Goal: Book appointment/travel/reservation

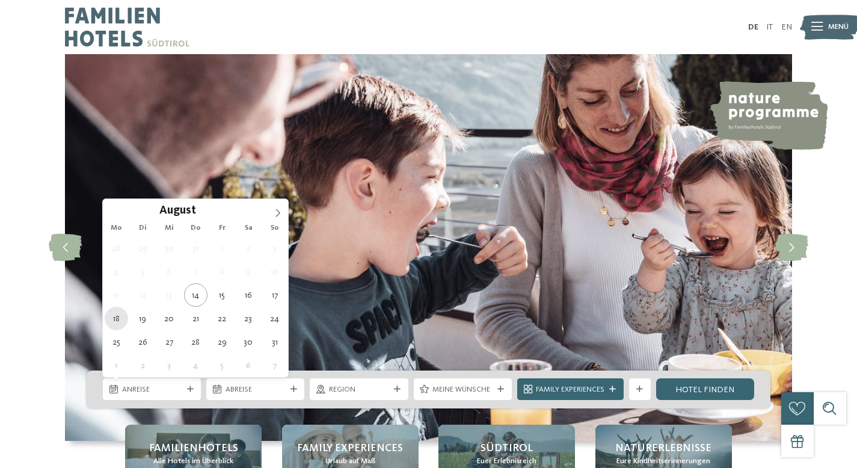
type div "18.08.2025"
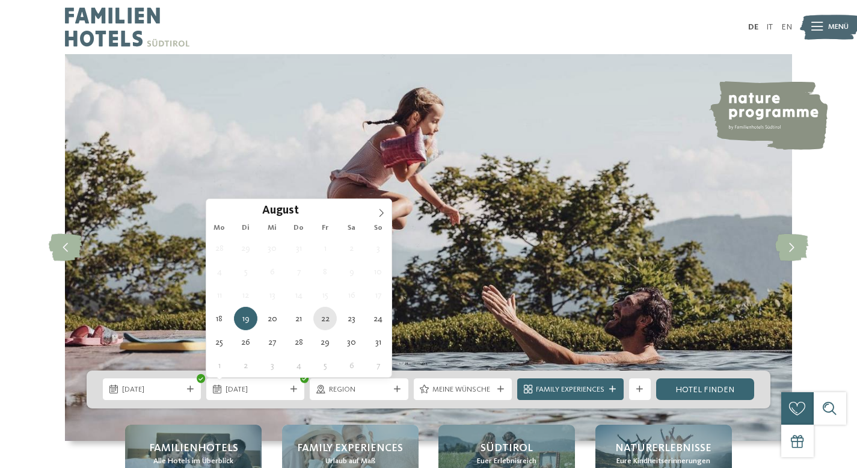
type div "22.08.2025"
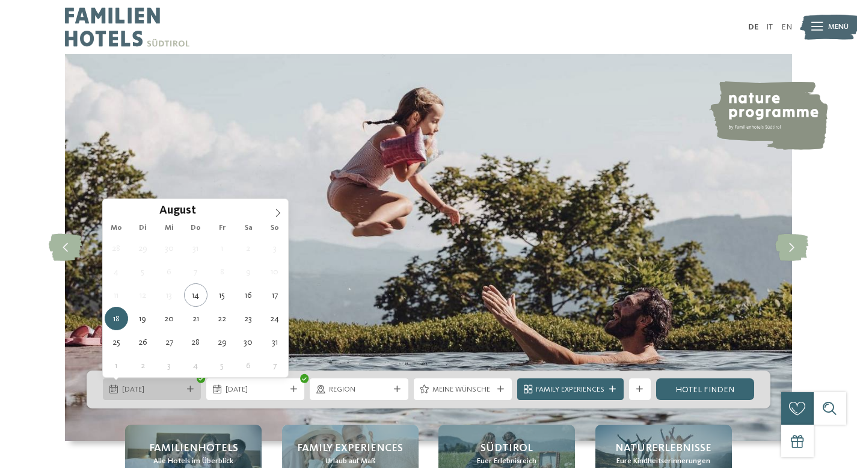
click at [155, 395] on span "18.08.2025" at bounding box center [152, 389] width 60 height 11
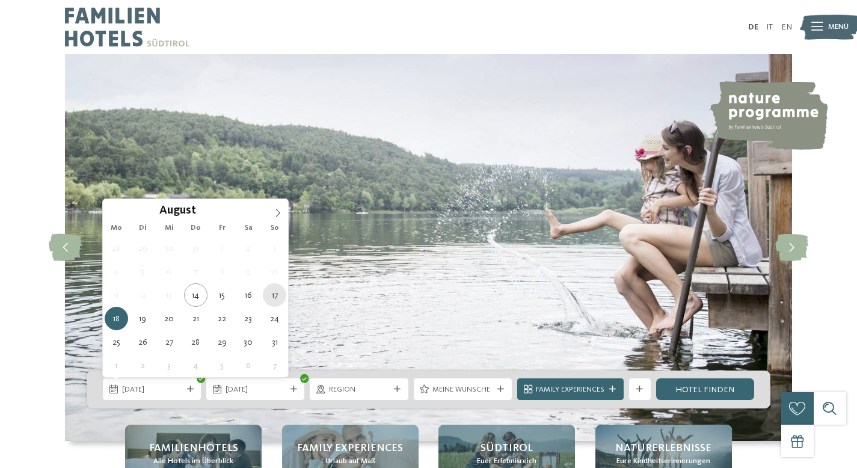
type div "17.08.2025"
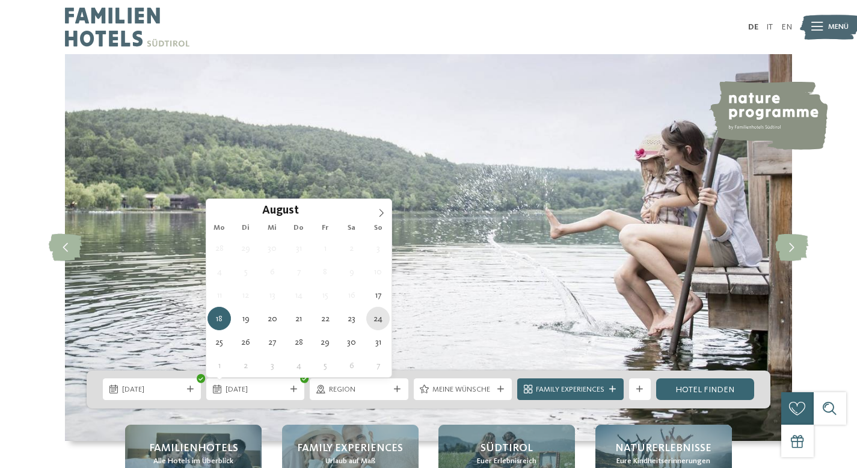
type div "24.08.2025"
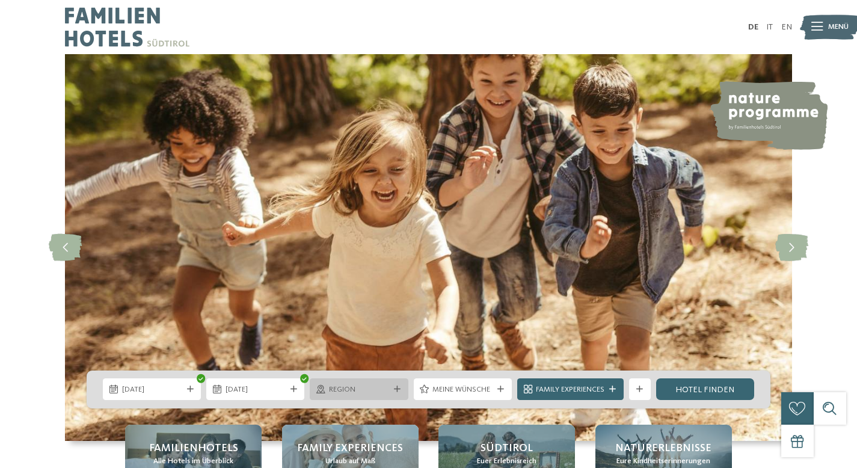
click at [395, 390] on icon at bounding box center [397, 389] width 7 height 7
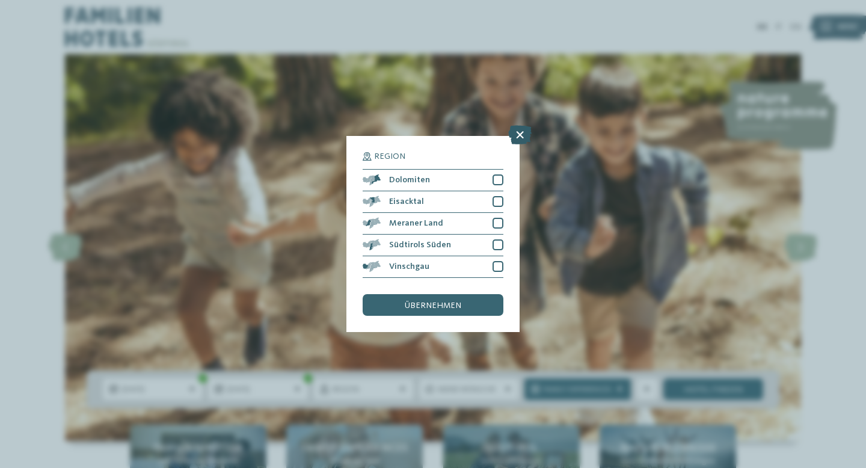
click at [516, 138] on icon at bounding box center [519, 134] width 23 height 19
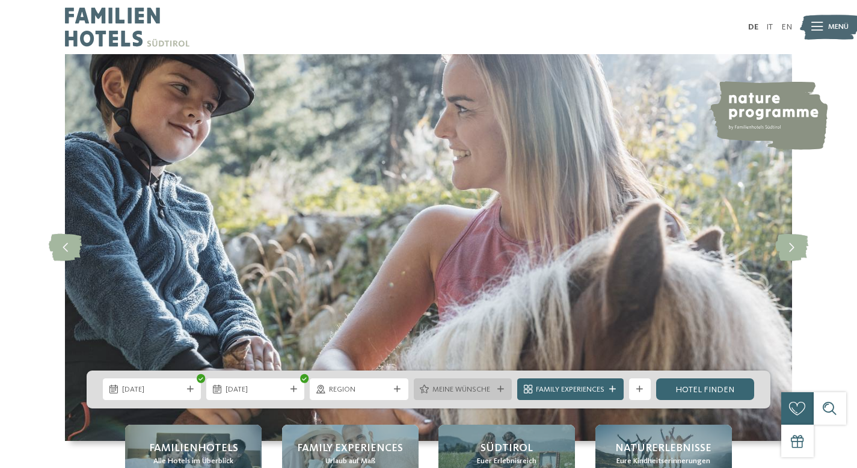
click at [502, 385] on div "Meine Wünsche" at bounding box center [463, 389] width 98 height 22
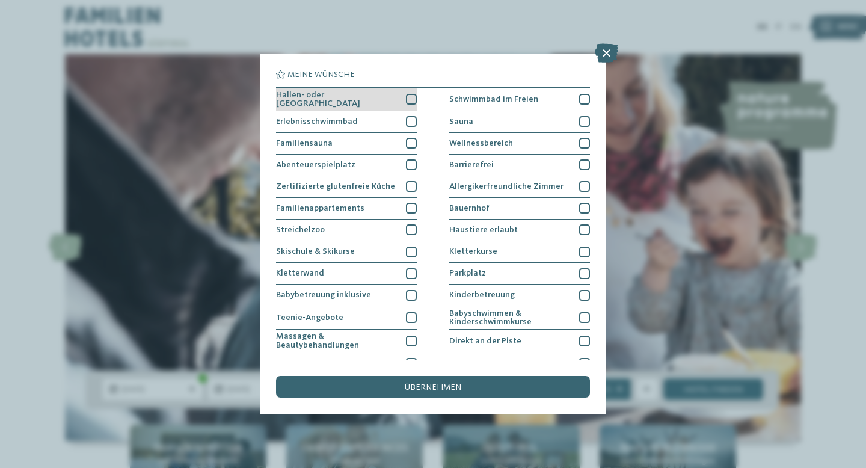
click at [410, 99] on div at bounding box center [411, 99] width 11 height 11
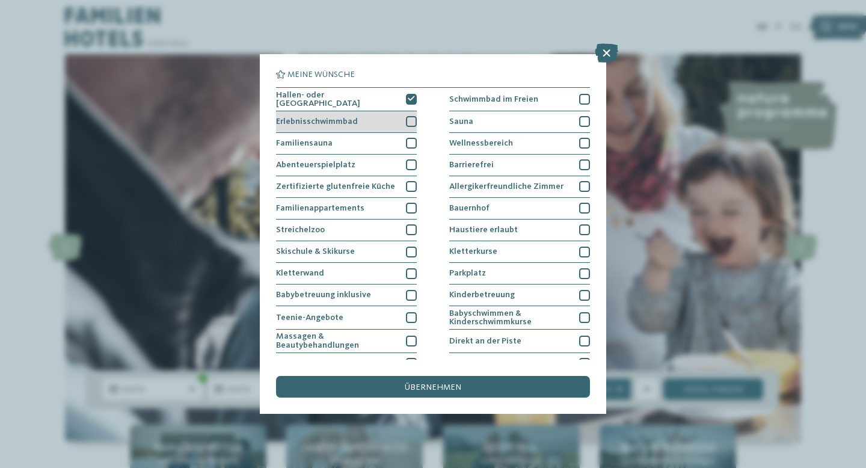
click at [409, 120] on div at bounding box center [411, 121] width 11 height 11
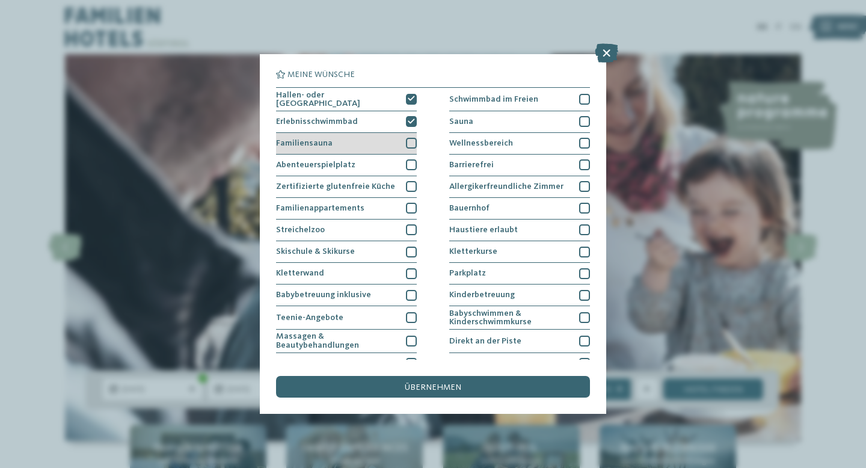
click at [407, 140] on div at bounding box center [411, 143] width 11 height 11
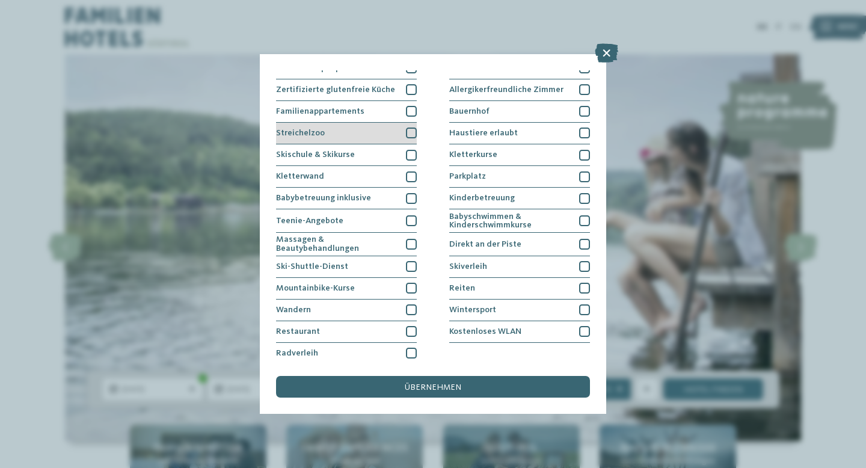
scroll to position [99, 0]
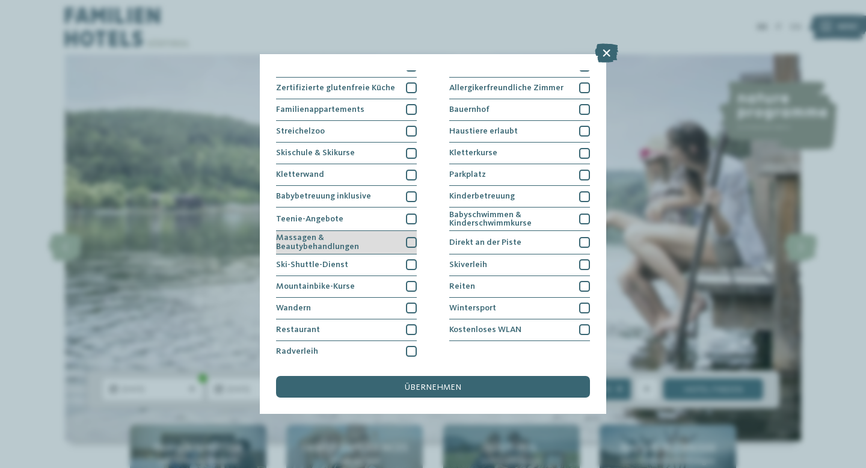
click at [409, 241] on div at bounding box center [411, 242] width 11 height 11
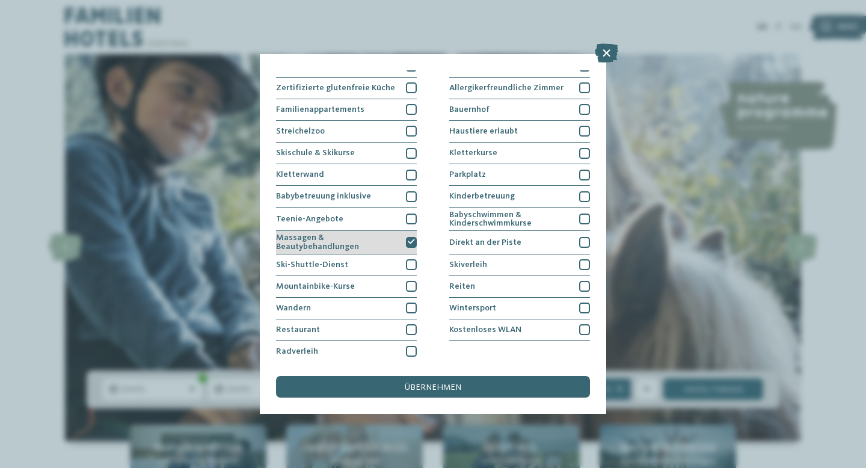
scroll to position [100, 0]
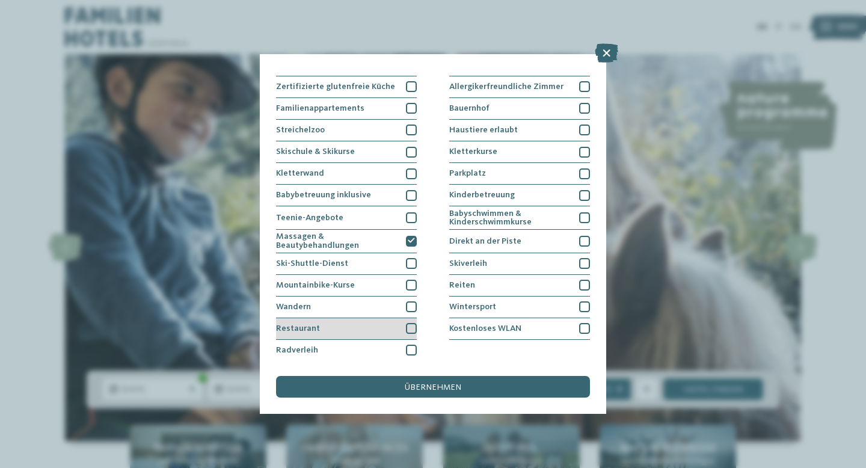
click at [408, 326] on div at bounding box center [411, 328] width 11 height 11
click at [408, 325] on icon at bounding box center [411, 328] width 7 height 7
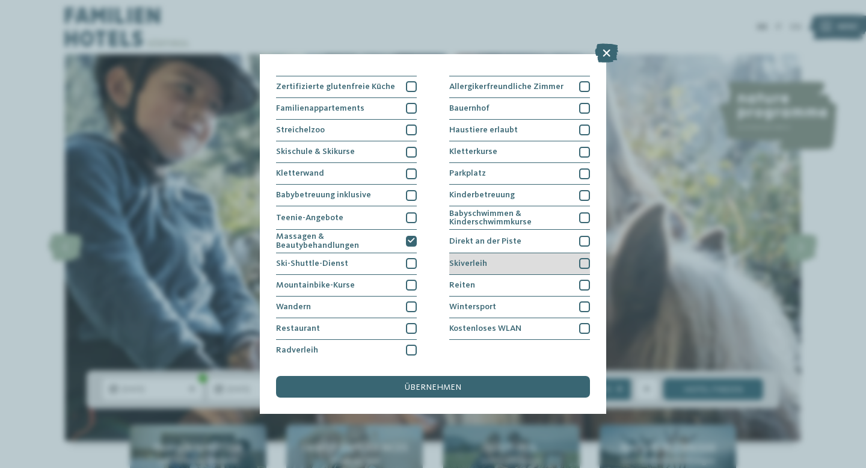
scroll to position [0, 0]
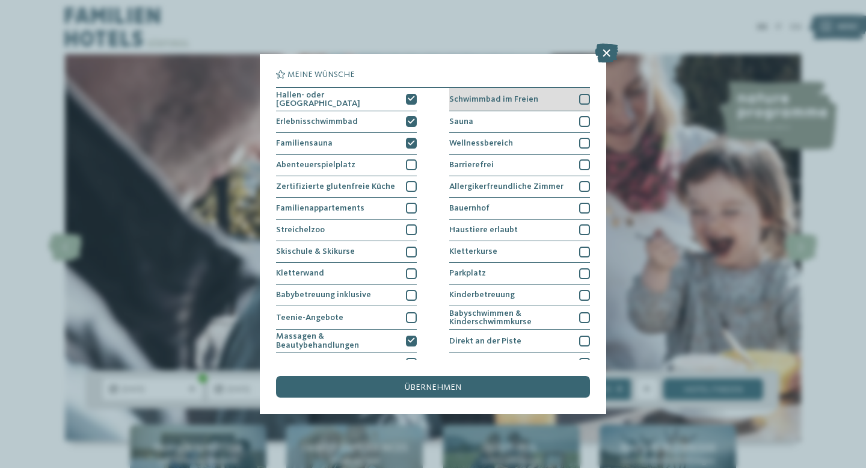
click at [579, 99] on div at bounding box center [584, 99] width 11 height 11
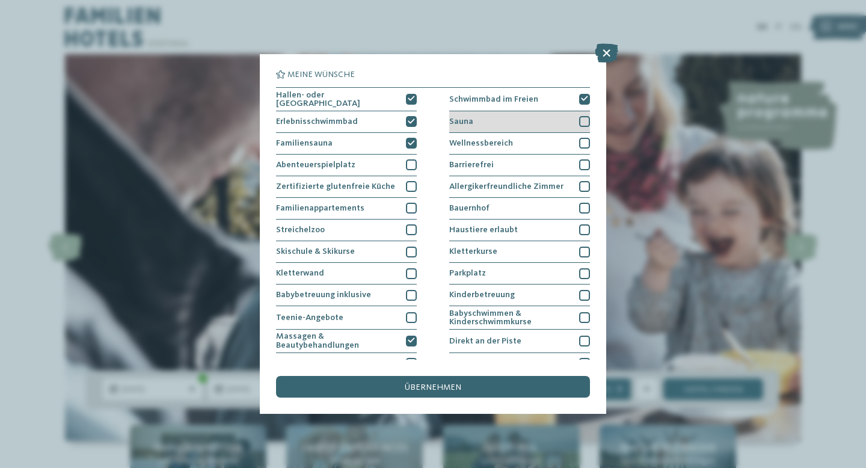
click at [579, 122] on div at bounding box center [584, 121] width 11 height 11
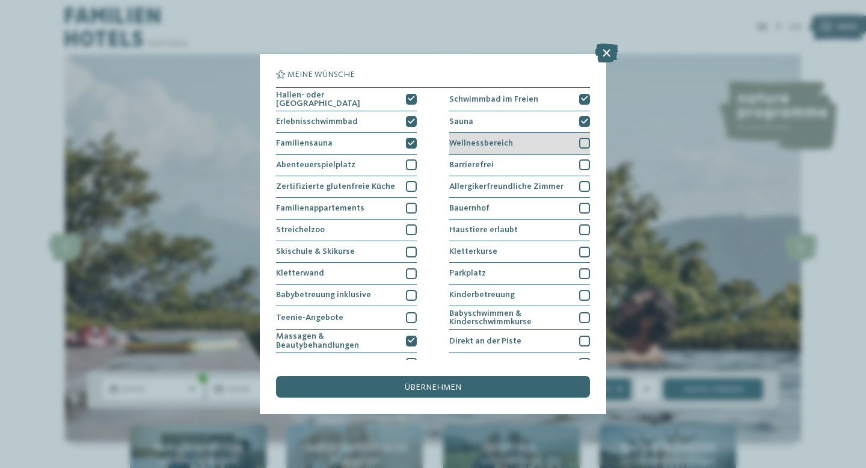
click at [580, 143] on div at bounding box center [584, 143] width 11 height 11
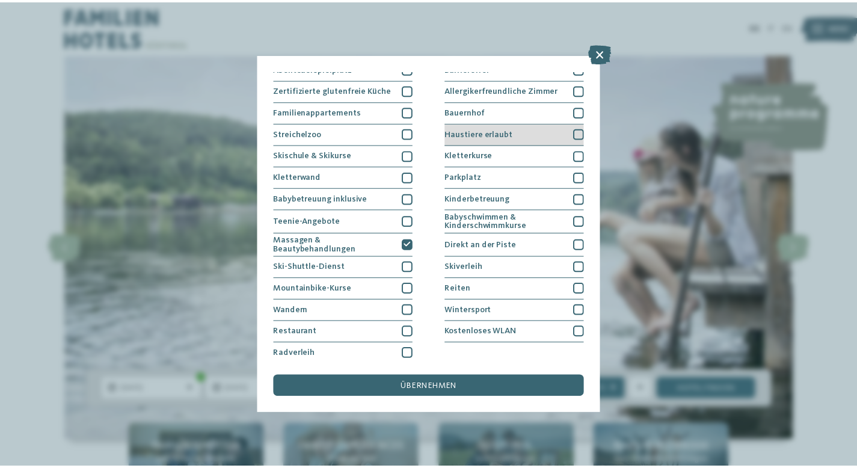
scroll to position [100, 0]
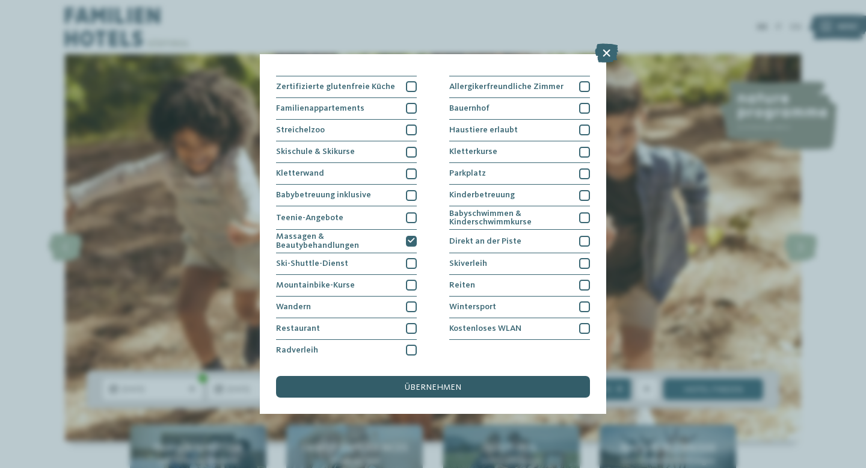
click at [465, 388] on div "übernehmen" at bounding box center [433, 387] width 314 height 22
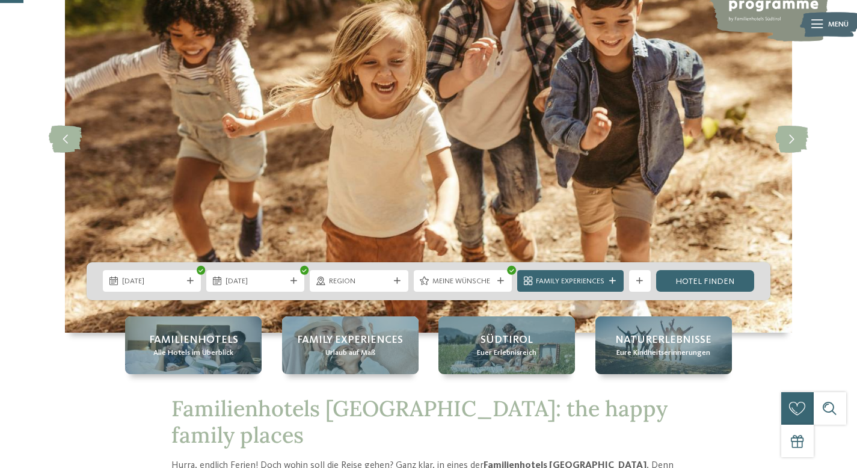
scroll to position [140, 0]
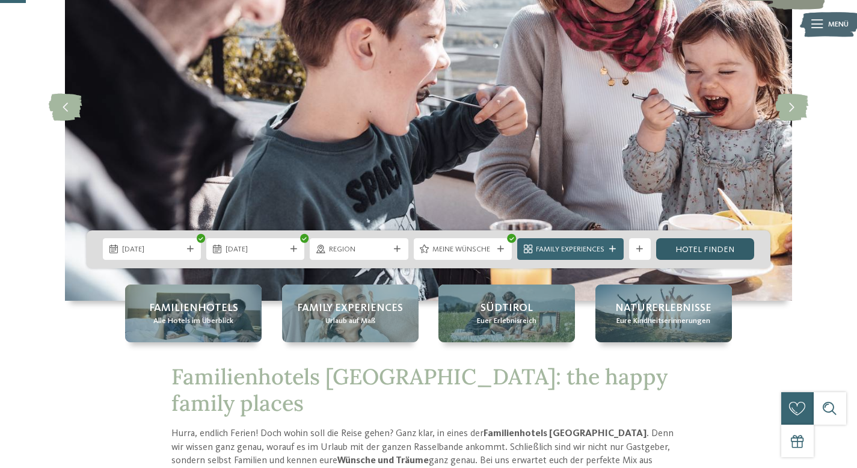
click at [713, 250] on link "Hotel finden" at bounding box center [705, 249] width 98 height 22
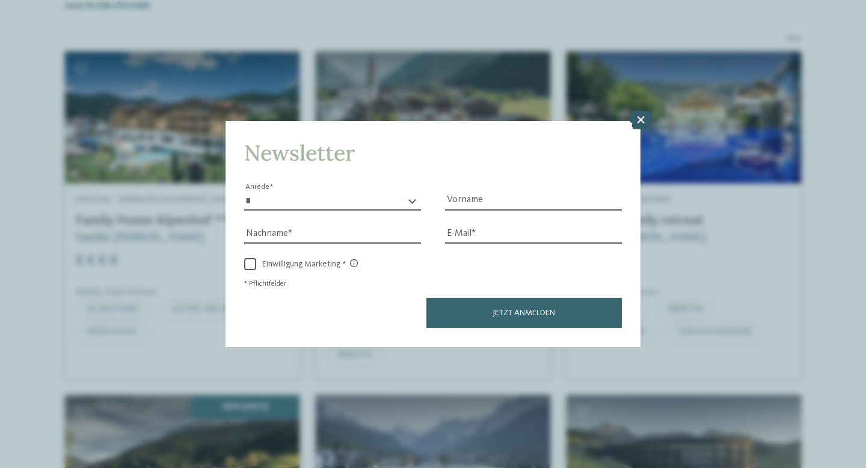
click at [643, 123] on icon at bounding box center [640, 120] width 23 height 19
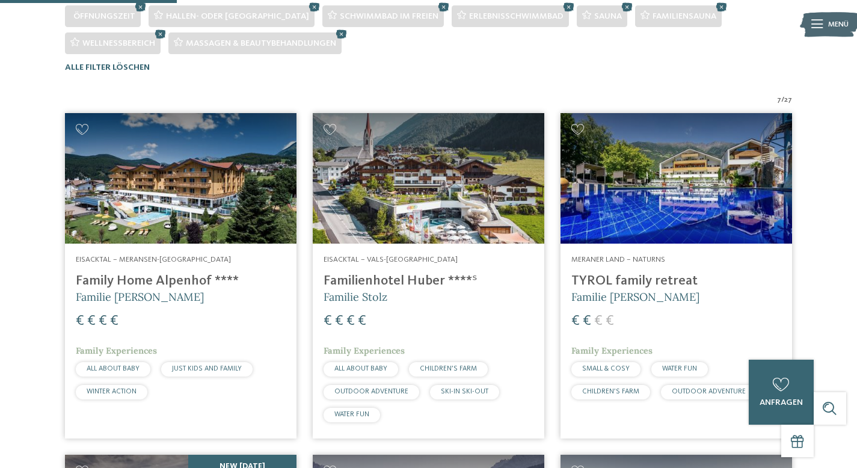
scroll to position [338, 0]
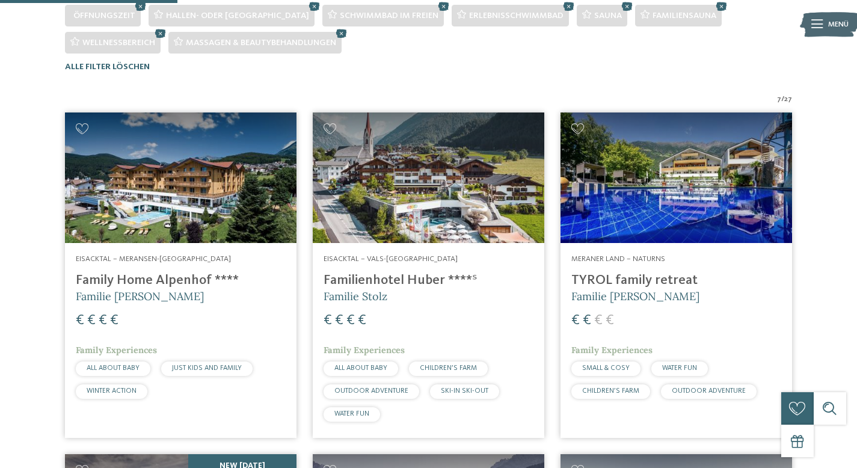
click at [163, 190] on img at bounding box center [181, 178] width 232 height 130
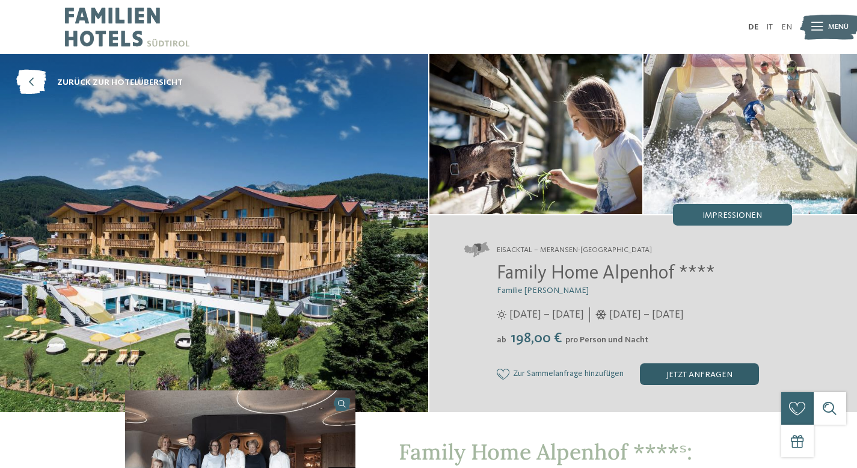
click at [689, 371] on div "jetzt anfragen" at bounding box center [699, 374] width 119 height 22
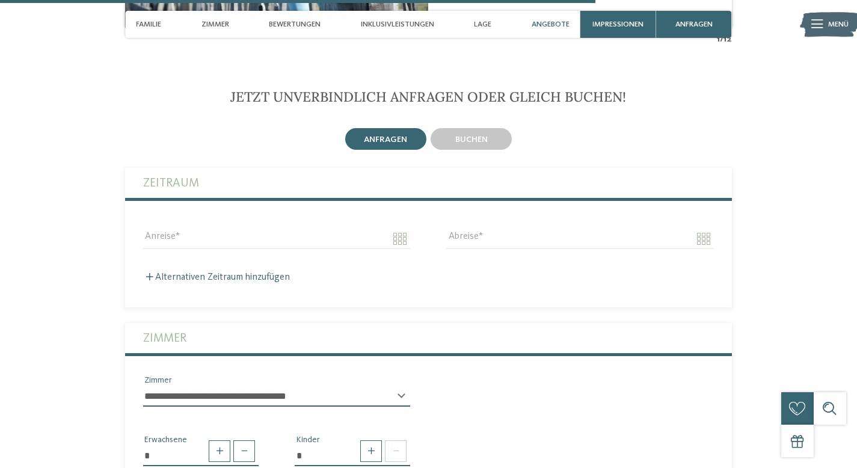
scroll to position [2559, 0]
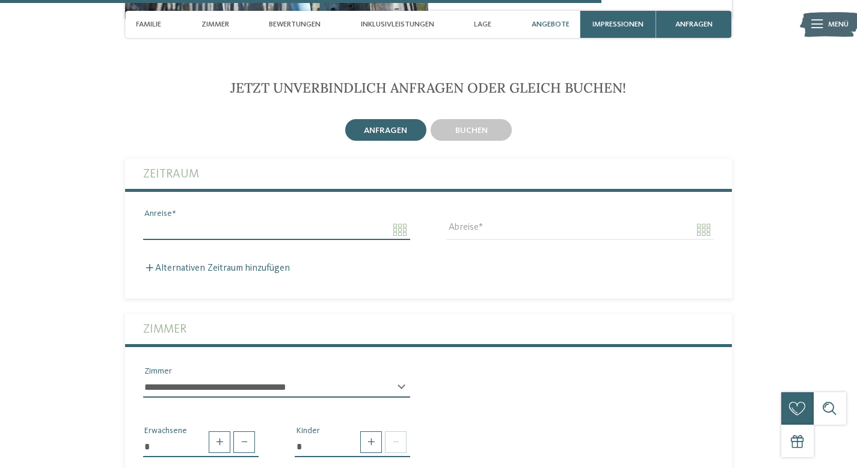
click at [405, 220] on input "Anreise" at bounding box center [276, 230] width 267 height 20
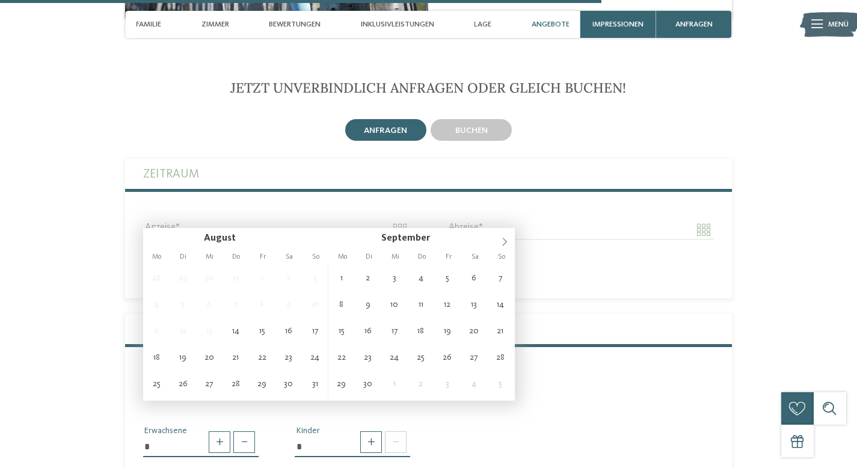
type input "**********"
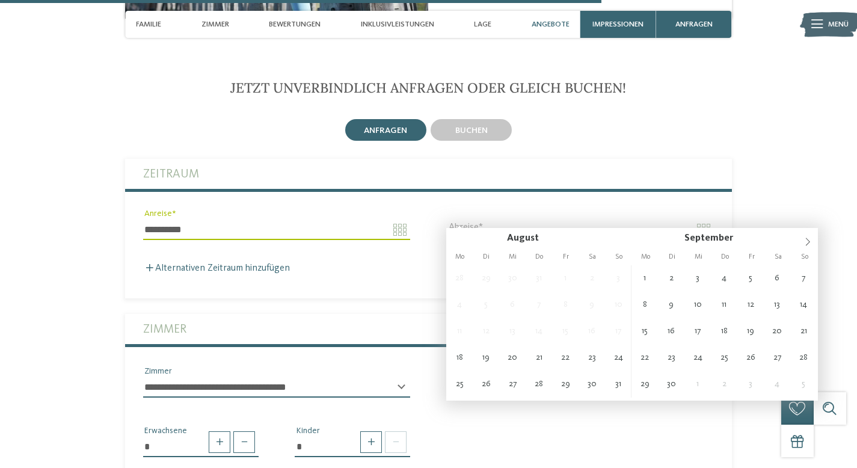
type input "**********"
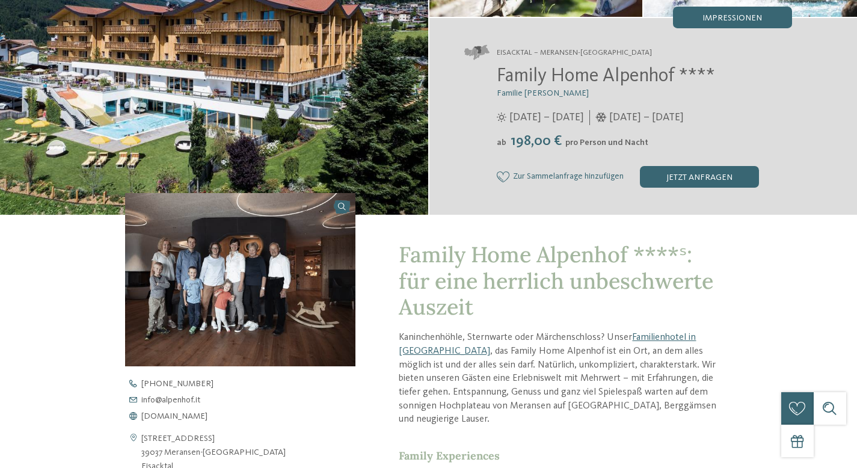
scroll to position [0, 0]
